Goal: Task Accomplishment & Management: Manage account settings

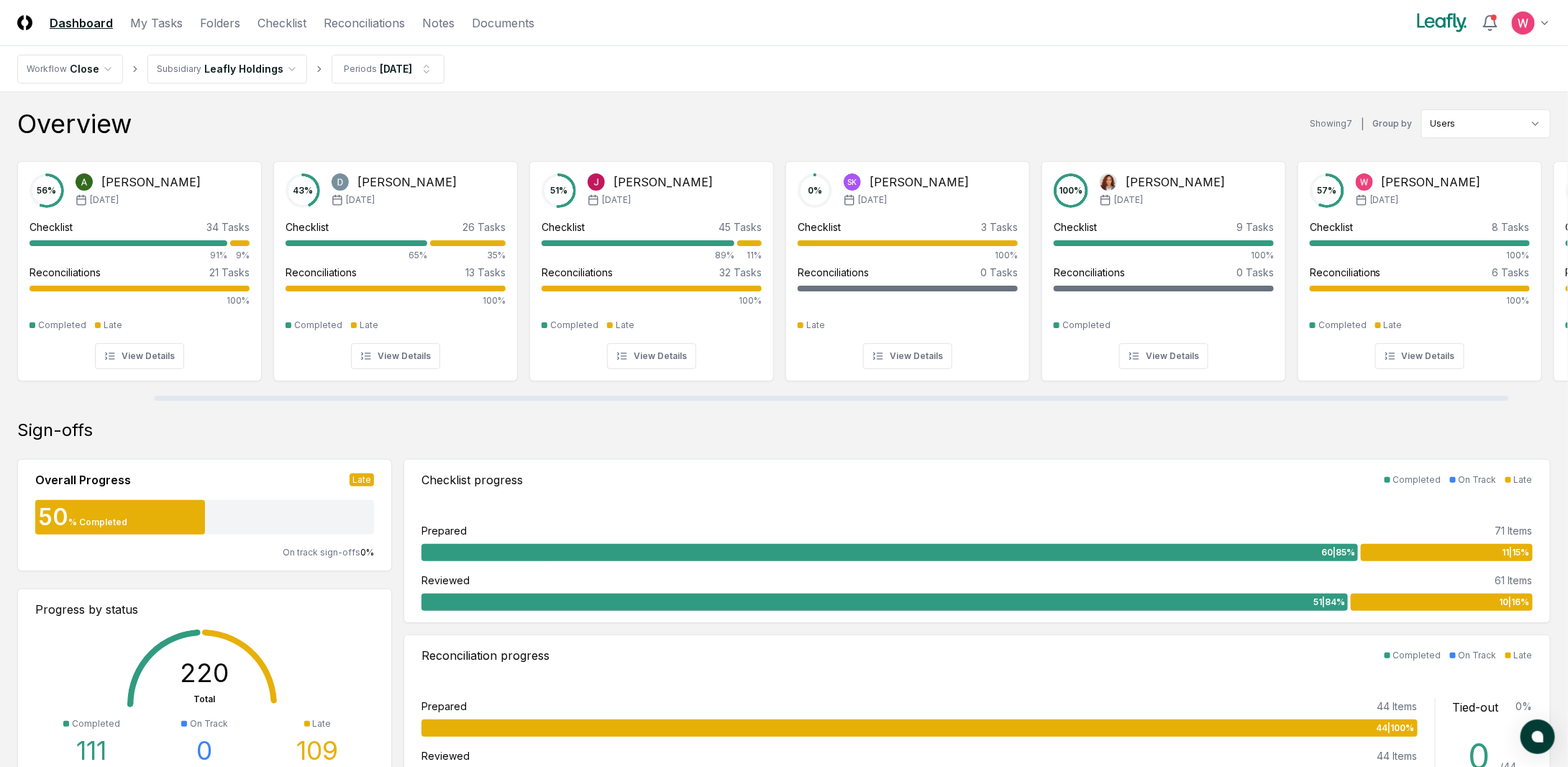
drag, startPoint x: 400, startPoint y: 396, endPoint x: 292, endPoint y: 386, distance: 108.5
click at [296, 396] on div at bounding box center [832, 399] width 1355 height 5
click at [361, 22] on link "Reconciliations" at bounding box center [365, 23] width 81 height 17
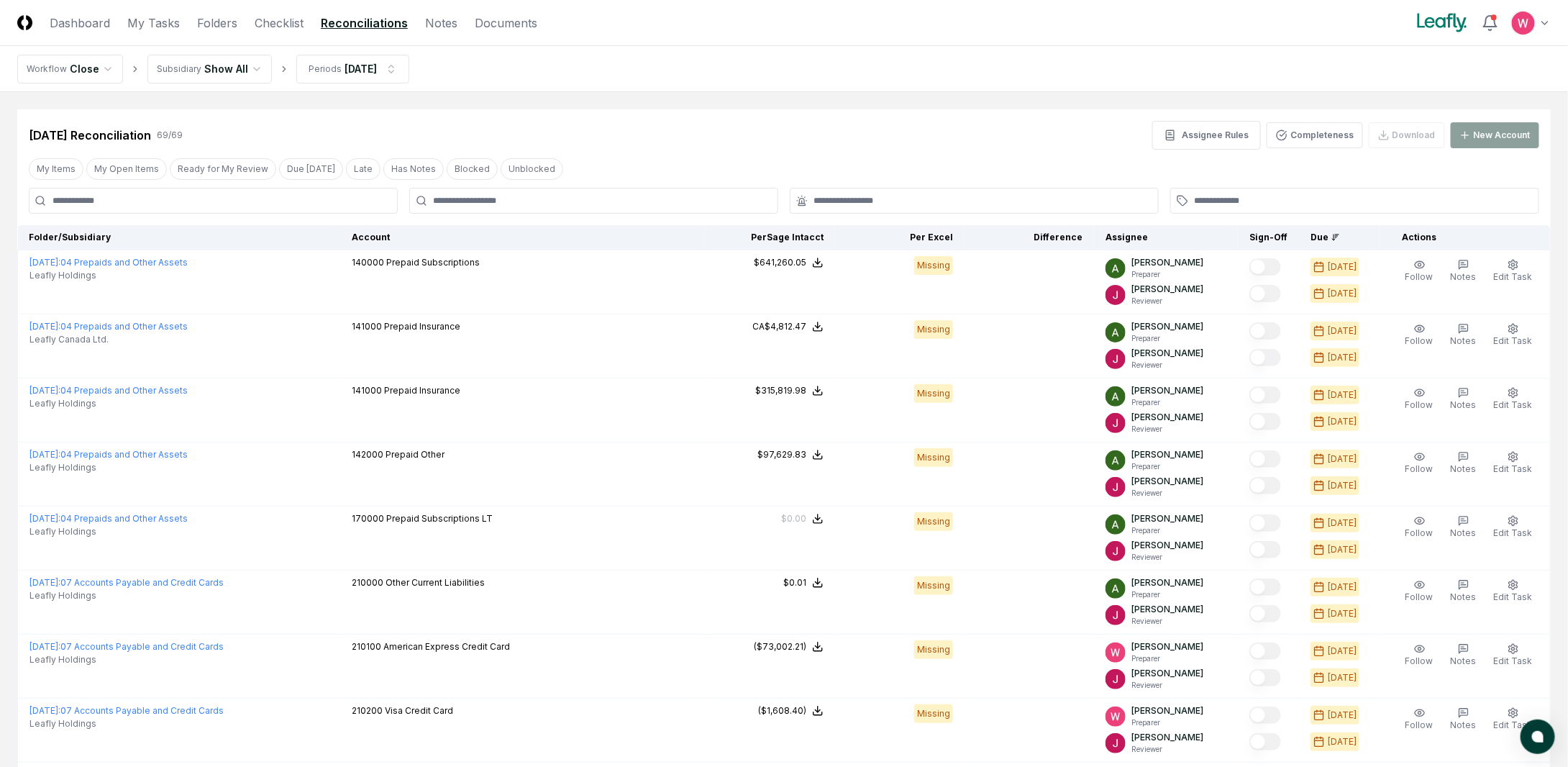
click at [125, 169] on button "My Open Items" at bounding box center [126, 169] width 80 height 22
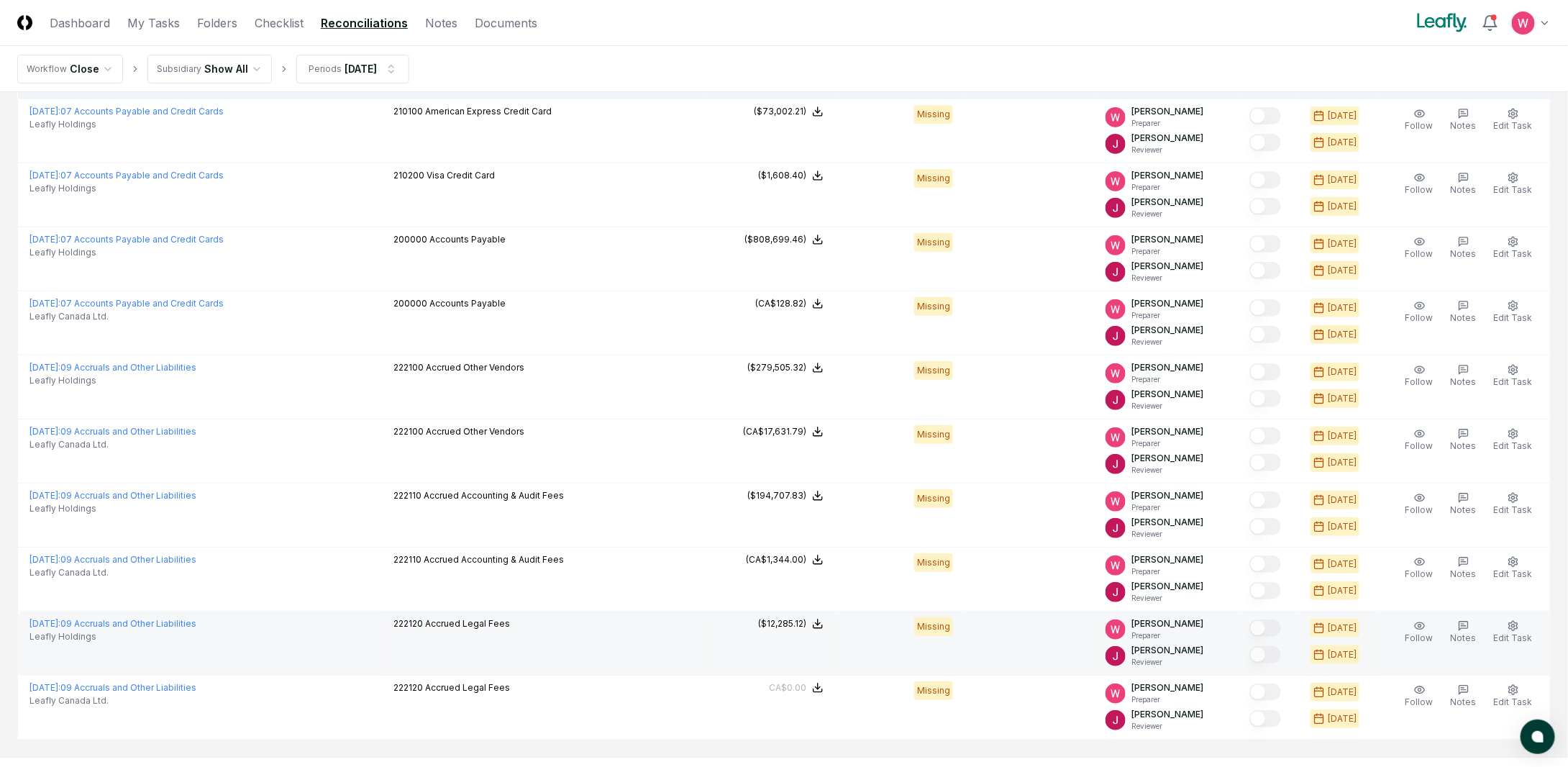
scroll to position [8, 0]
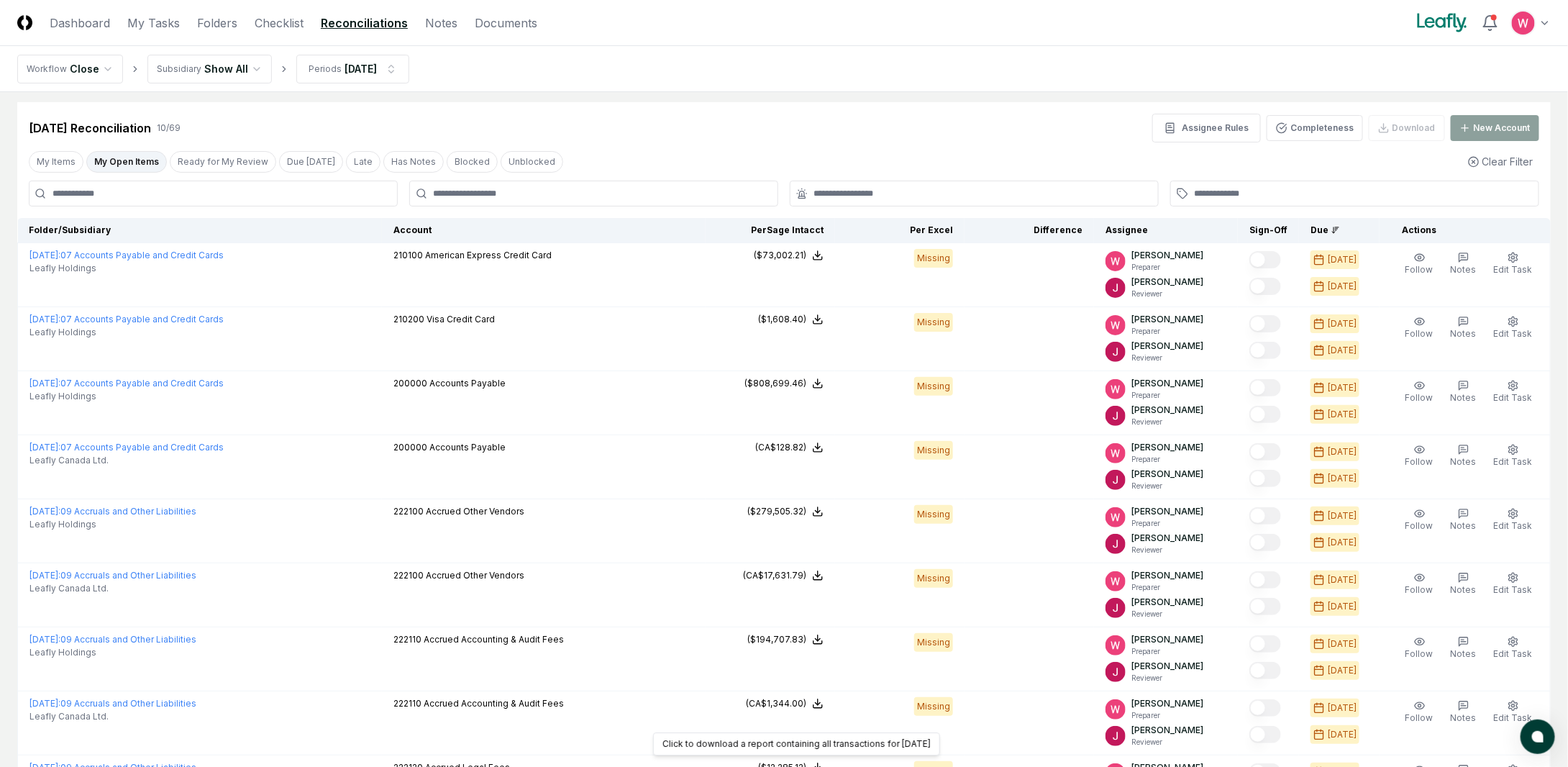
drag, startPoint x: 999, startPoint y: 166, endPoint x: 995, endPoint y: 178, distance: 12.6
click at [999, 166] on div "My Items My Open Items Ready for My Review Due [DATE] Late Has Notes Blocked Un…" at bounding box center [784, 161] width 1533 height 26
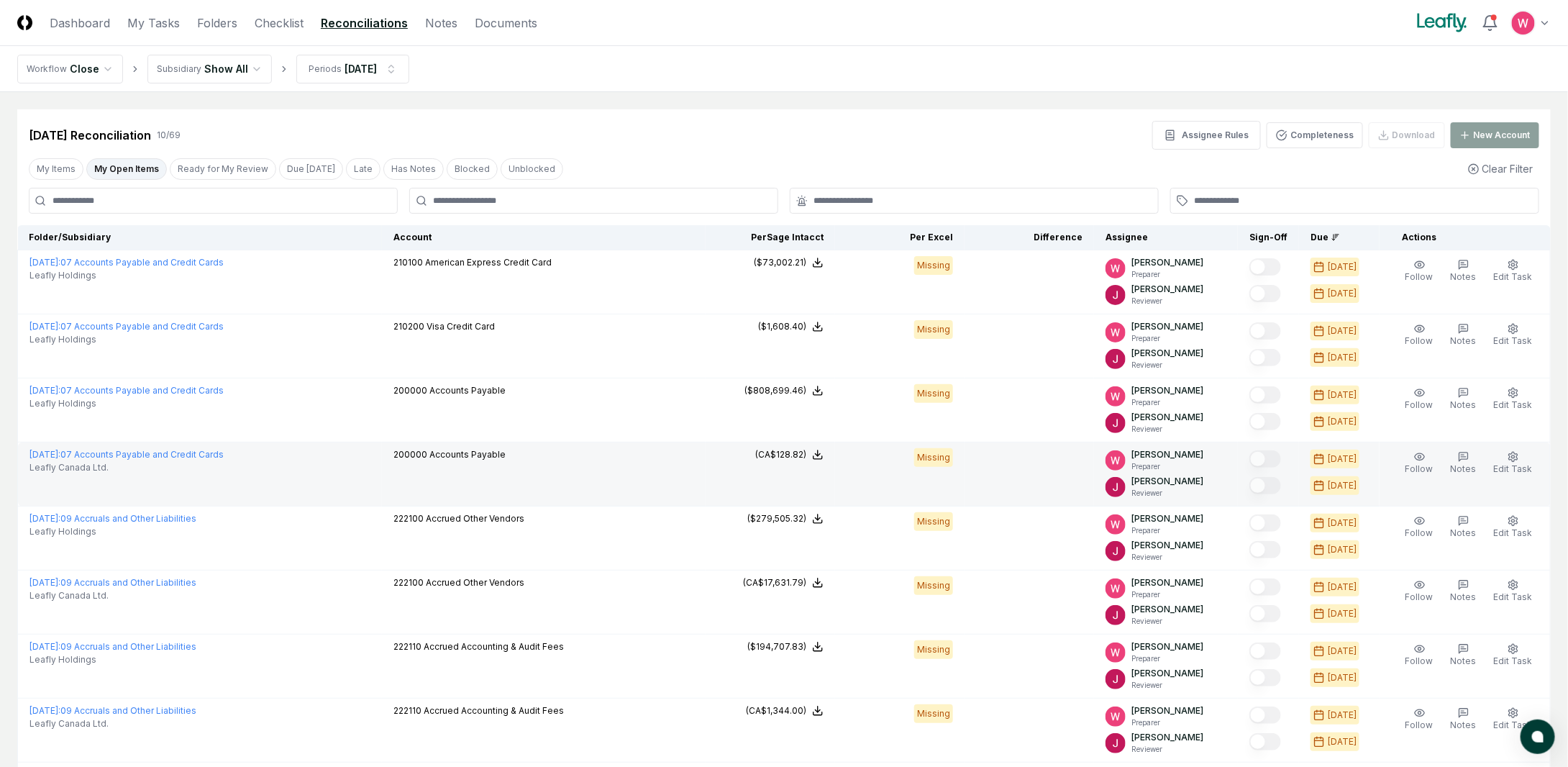
scroll to position [223, 0]
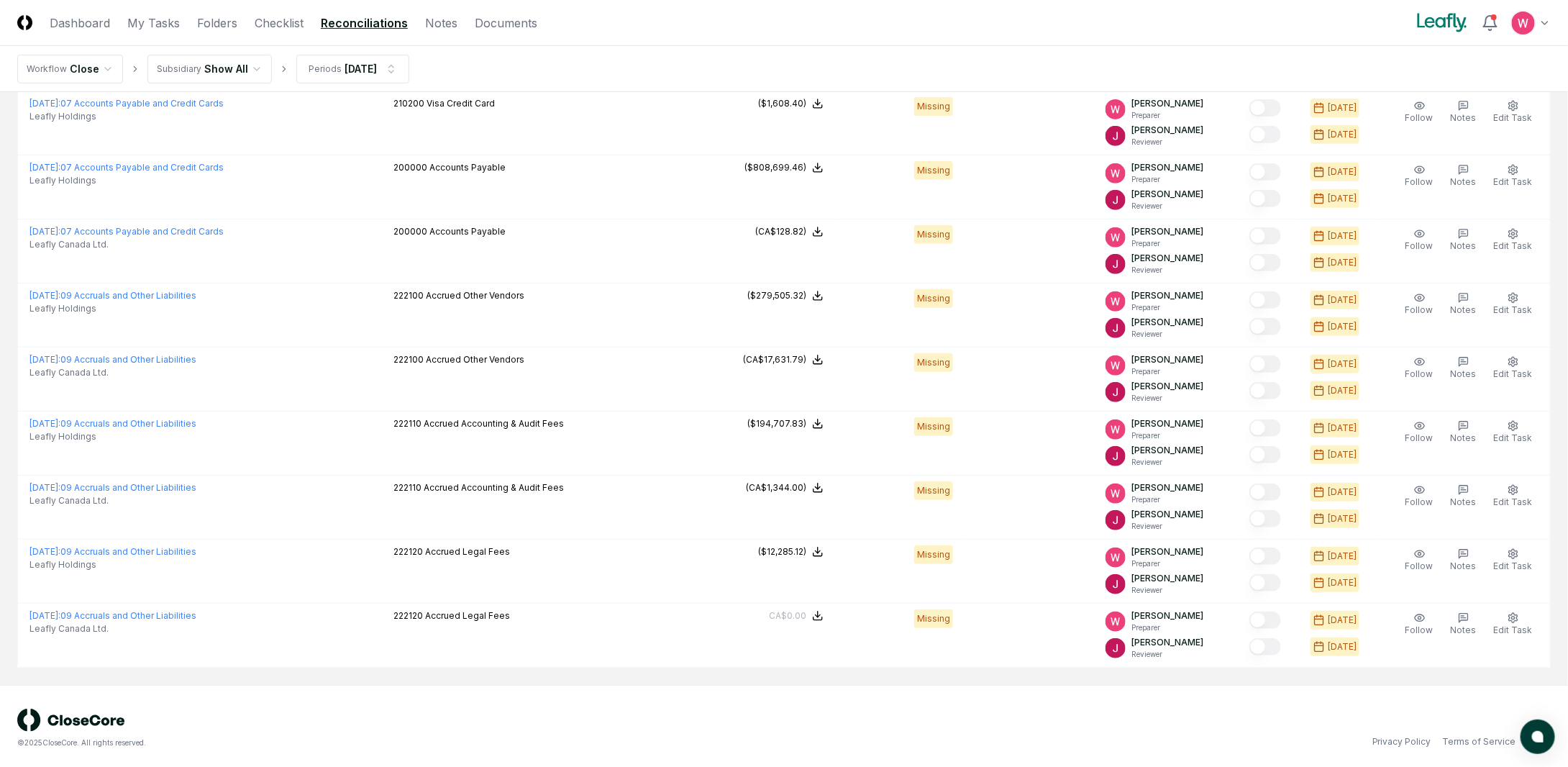
click at [625, 36] on header "CloseCore Dashboard My Tasks Folders Checklist Reconciliations Notes Documents …" at bounding box center [784, 23] width 1568 height 46
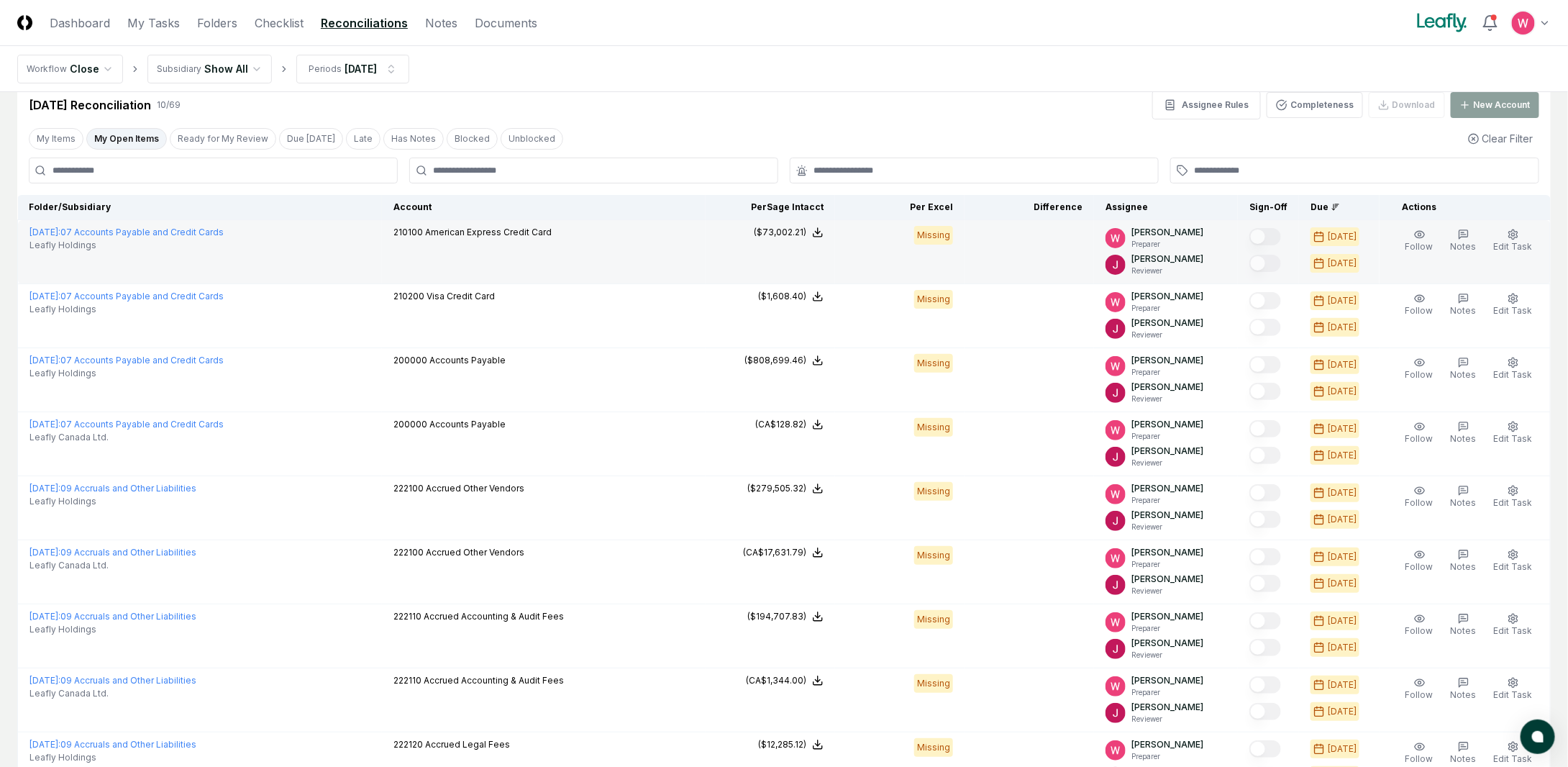
scroll to position [0, 0]
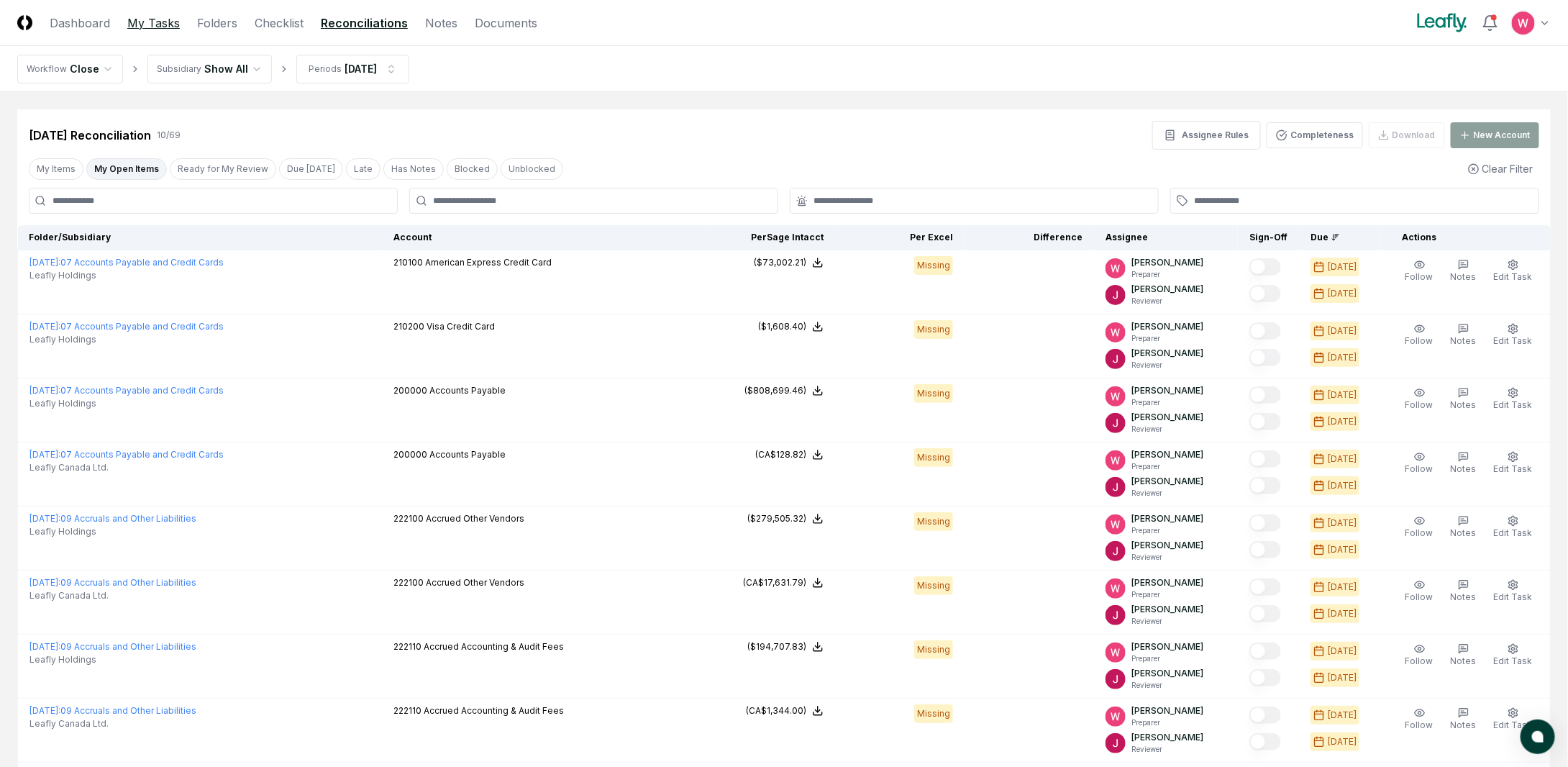
click at [170, 29] on link "My Tasks" at bounding box center [153, 23] width 52 height 17
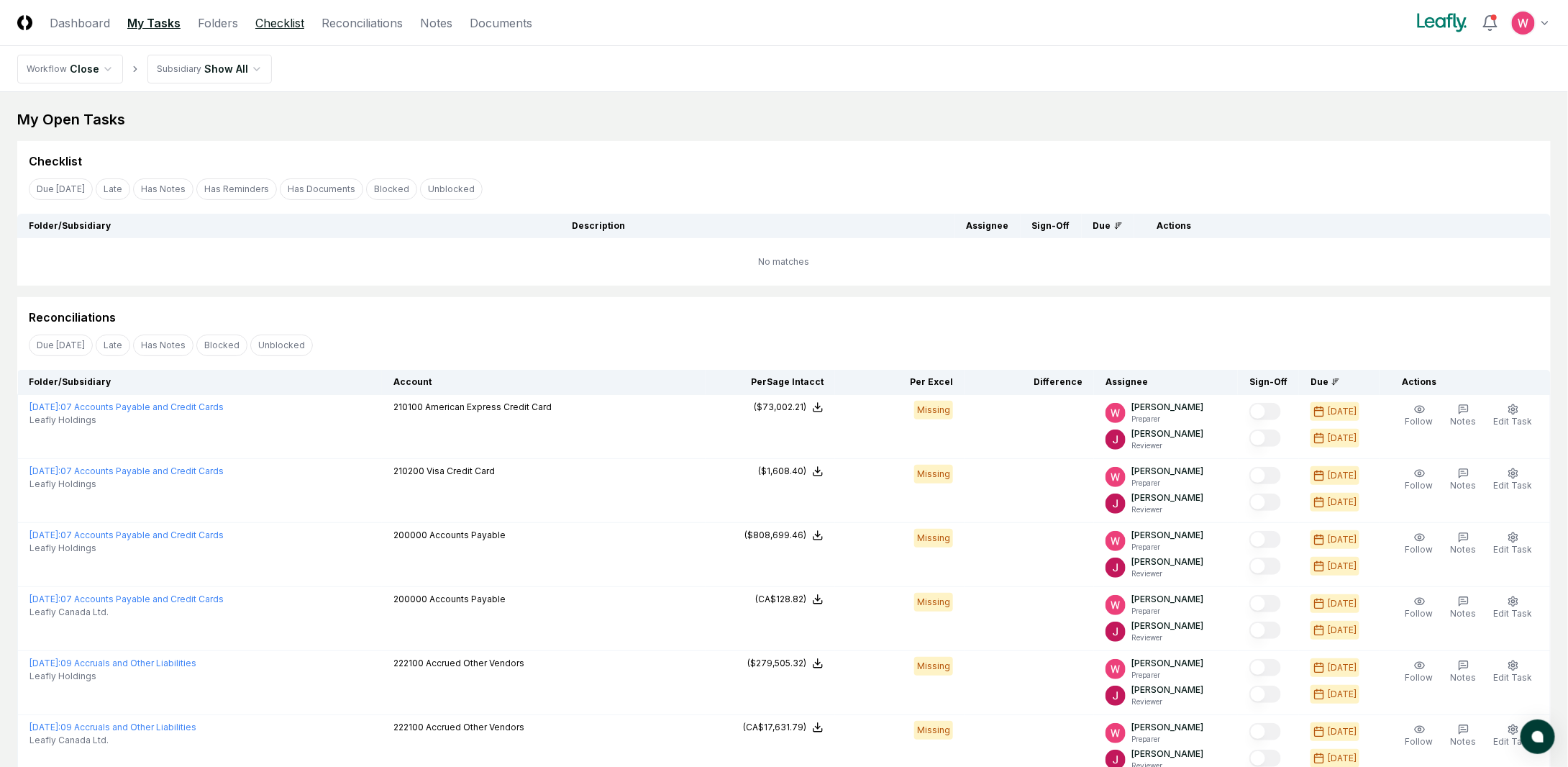
click at [300, 26] on link "Checklist" at bounding box center [280, 23] width 49 height 17
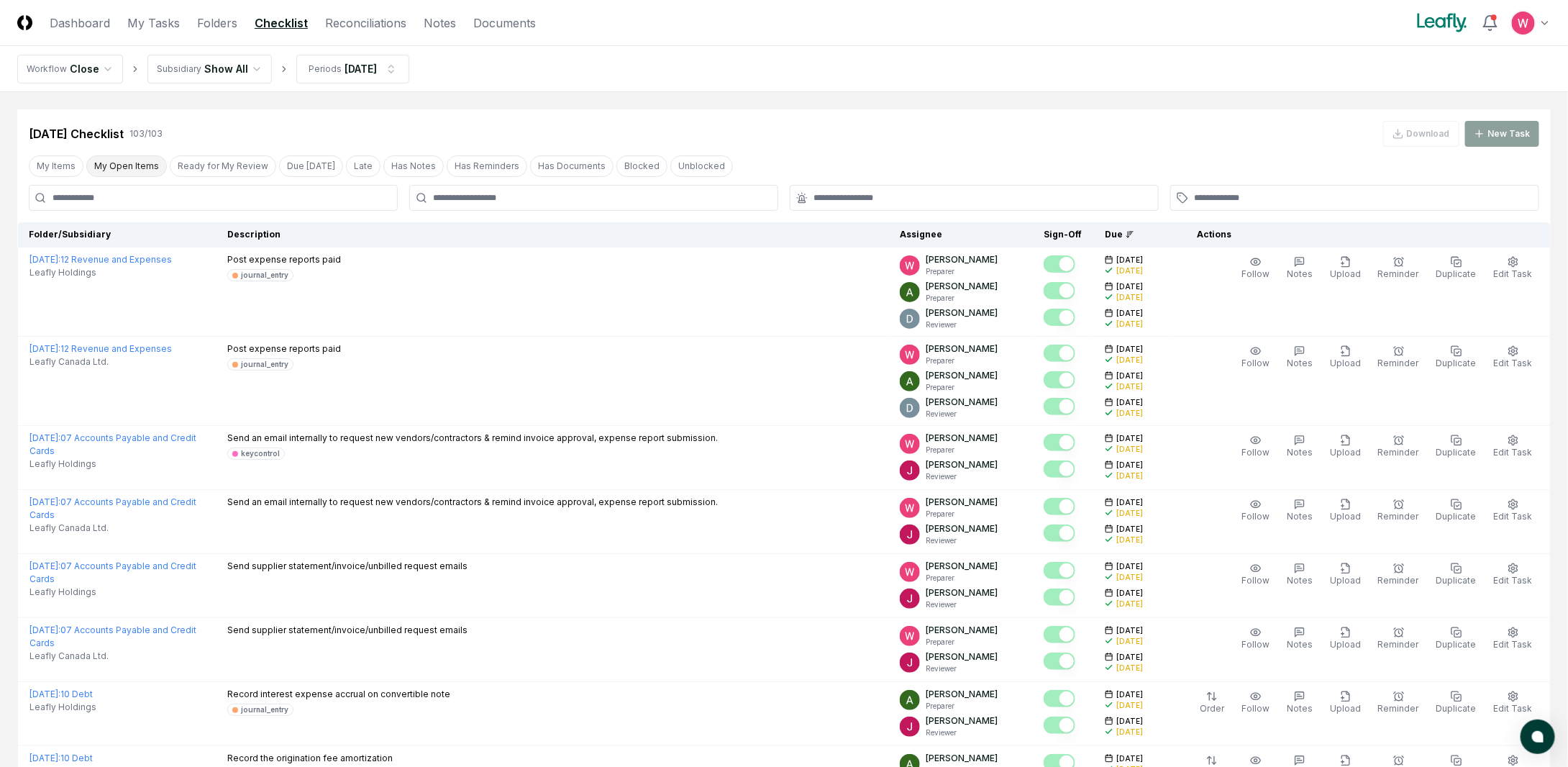
click at [107, 175] on button "My Open Items" at bounding box center [126, 167] width 80 height 22
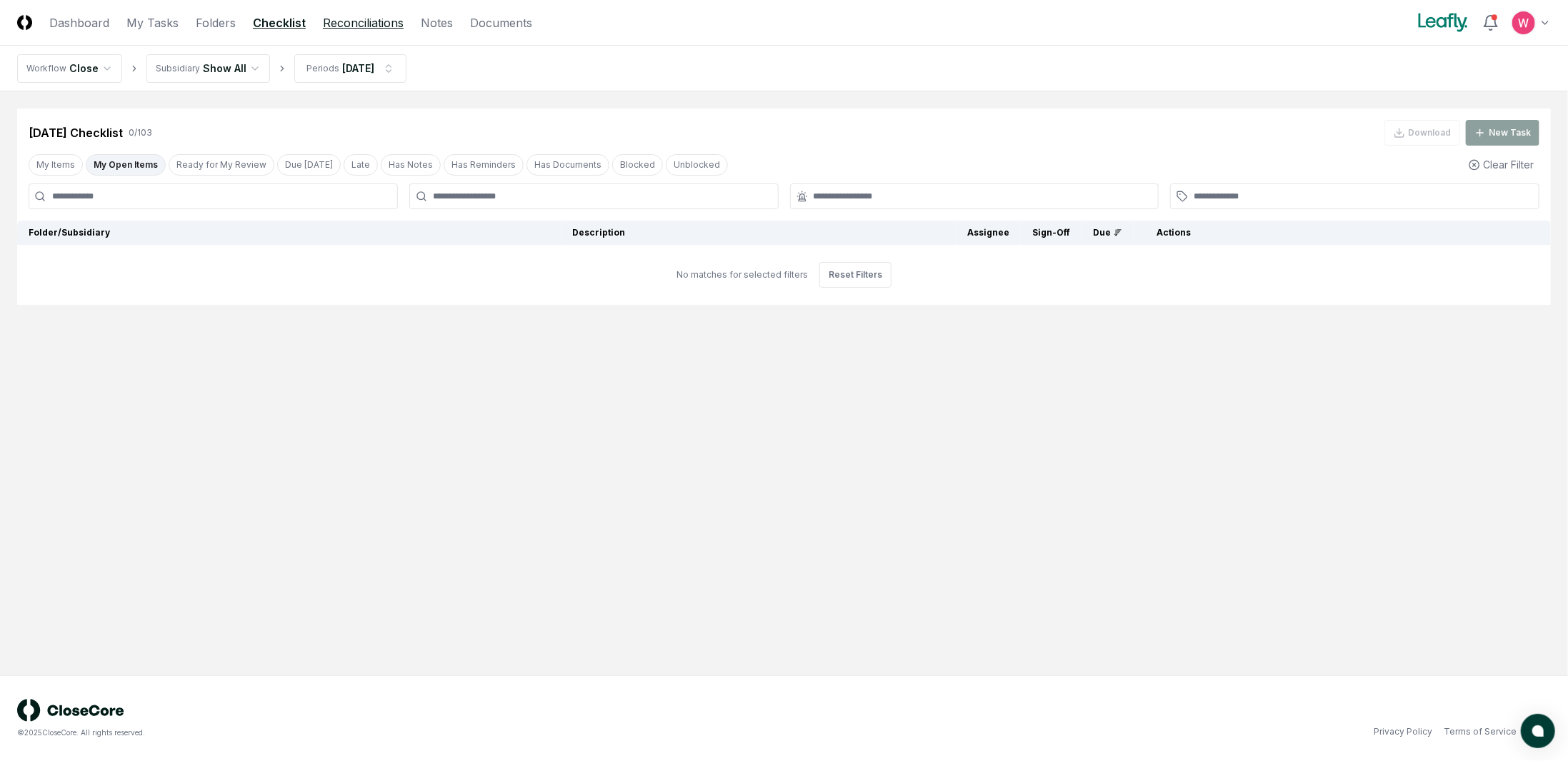
click at [343, 28] on link "Reconciliations" at bounding box center [363, 23] width 81 height 17
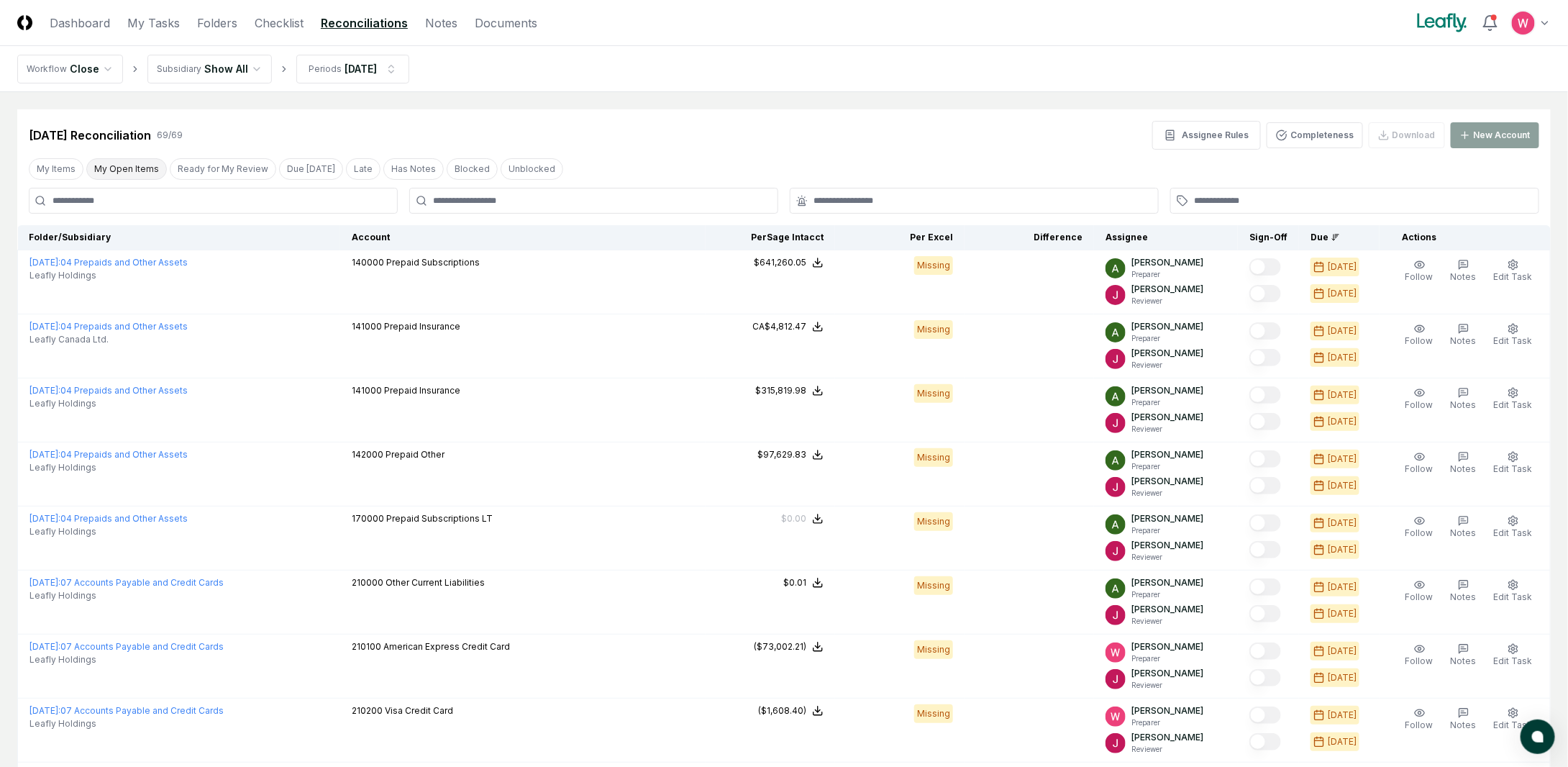
click at [118, 176] on button "My Open Items" at bounding box center [126, 169] width 80 height 22
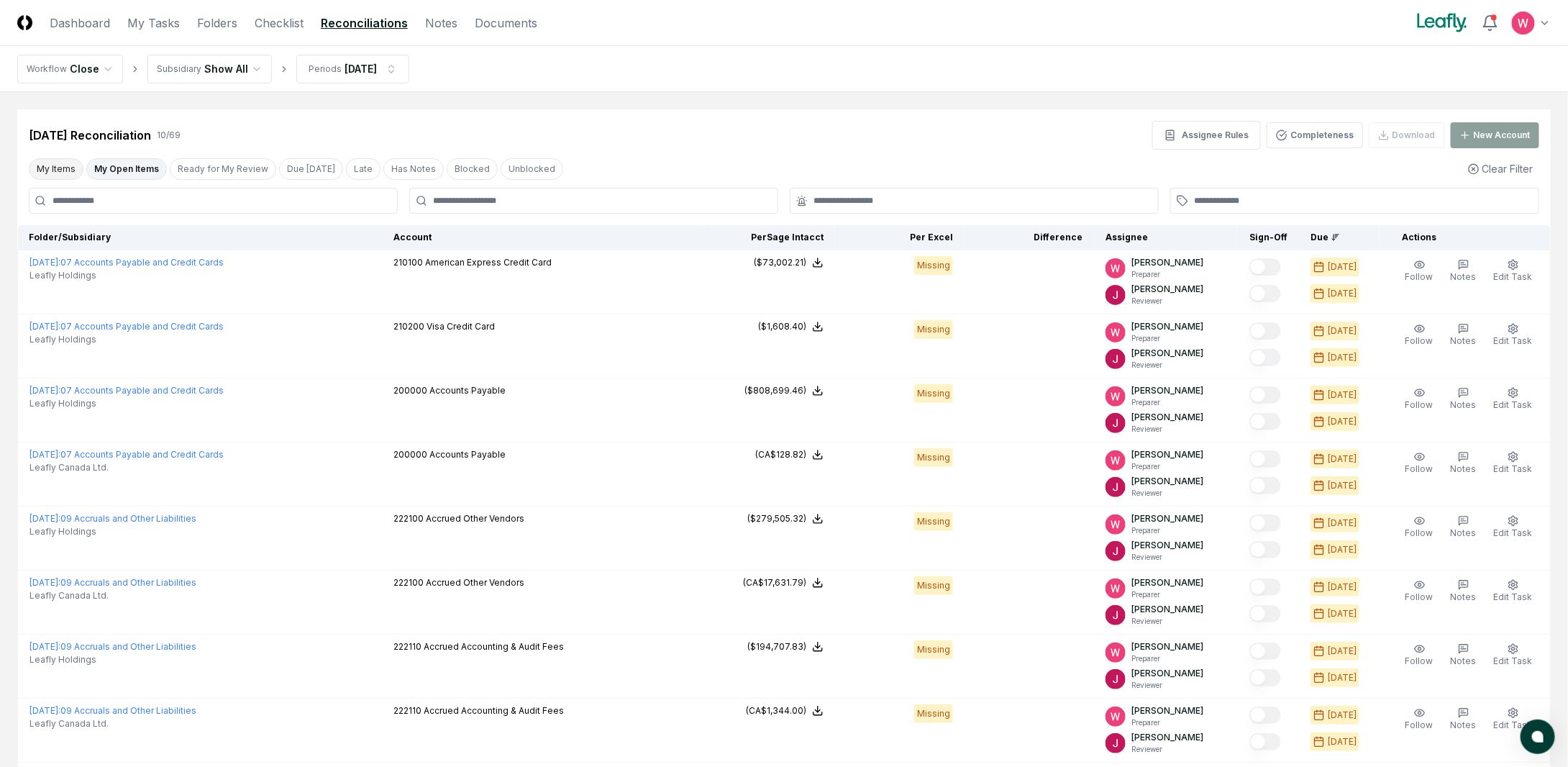
click at [70, 167] on button "My Items" at bounding box center [56, 169] width 55 height 22
click at [65, 169] on button "My Items" at bounding box center [56, 169] width 55 height 22
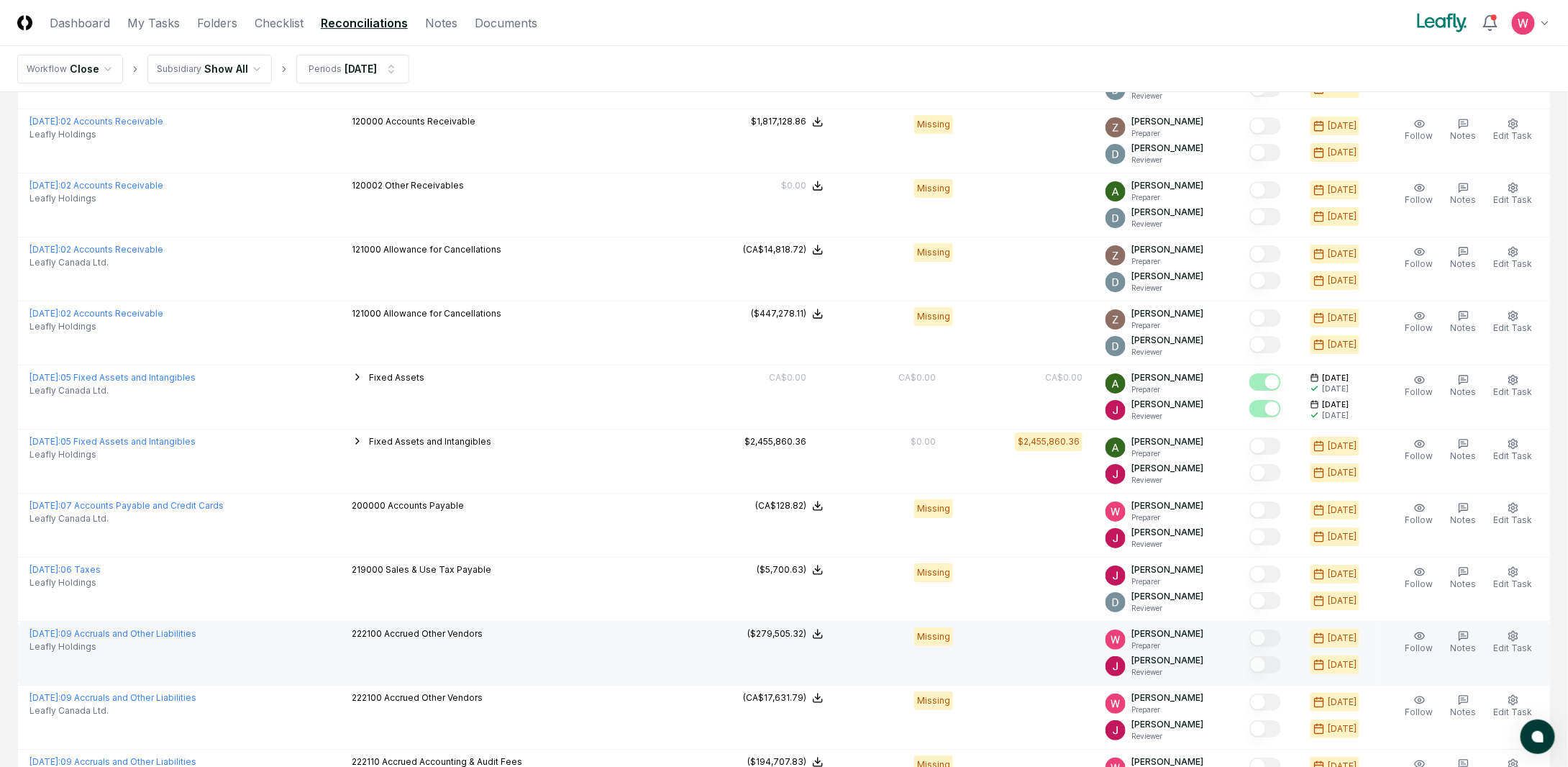
scroll to position [2801, 0]
